Goal: Task Accomplishment & Management: Manage account settings

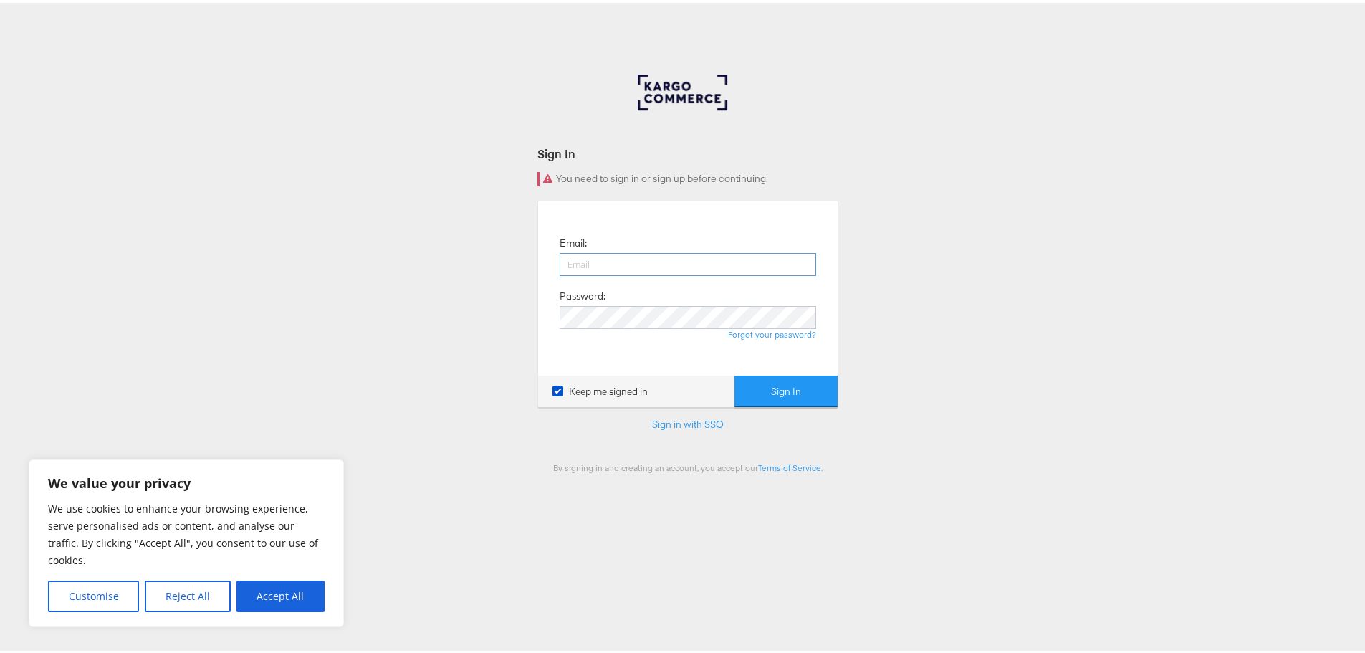
click at [690, 268] on input "email" at bounding box center [688, 261] width 257 height 23
type input "[EMAIL_ADDRESS][DOMAIN_NAME]"
click at [735, 373] on button "Sign In" at bounding box center [786, 389] width 103 height 32
